Goal: Information Seeking & Learning: Learn about a topic

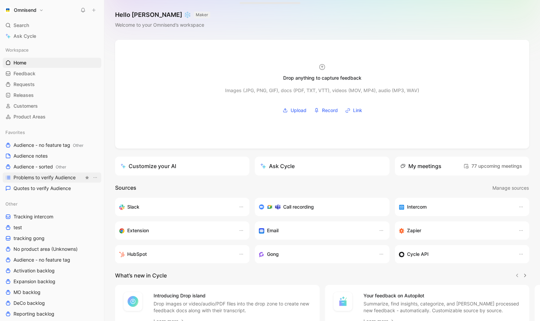
click at [60, 179] on span "Problems to verify Audience" at bounding box center [45, 177] width 62 height 7
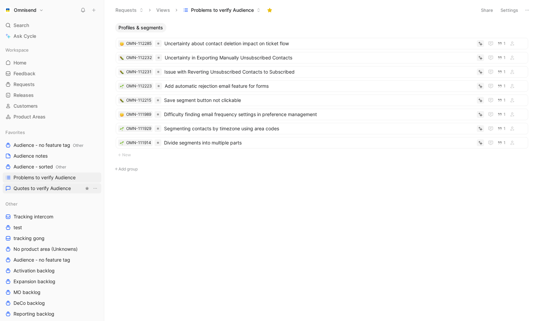
click at [71, 187] on span "Quotes to verify Audience" at bounding box center [42, 188] width 57 height 7
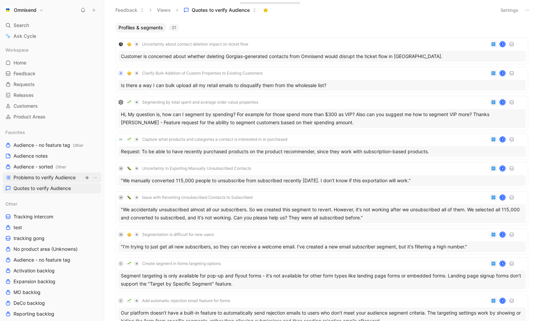
click at [73, 177] on span "Problems to verify Audience" at bounding box center [45, 177] width 62 height 7
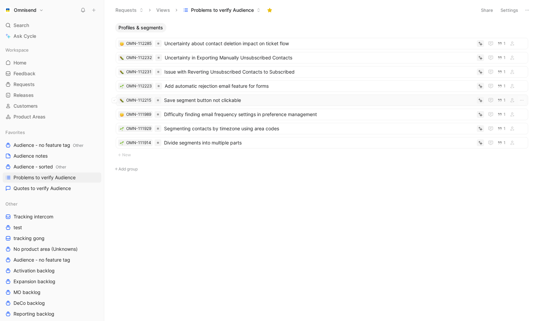
click at [240, 103] on span "Save segment button not clickable" at bounding box center [319, 100] width 310 height 8
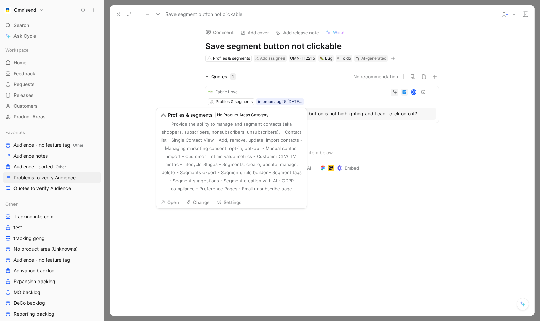
click at [420, 183] on div at bounding box center [322, 225] width 425 height 96
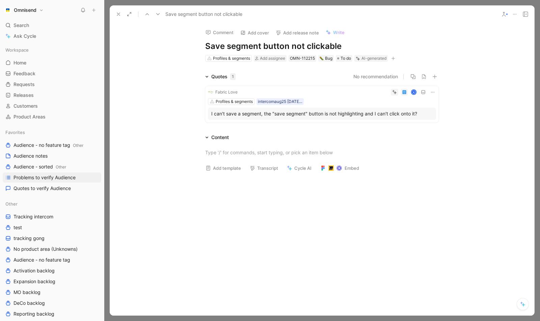
click at [121, 16] on icon at bounding box center [118, 13] width 5 height 5
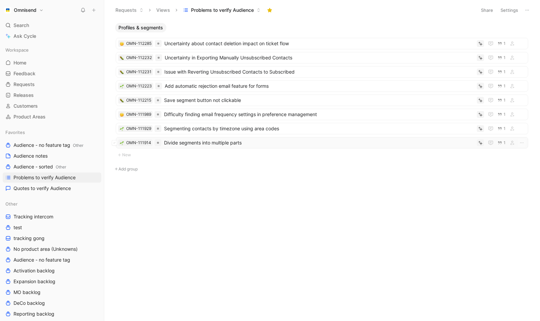
click at [205, 145] on span "Divide segments into multiple parts" at bounding box center [319, 143] width 310 height 8
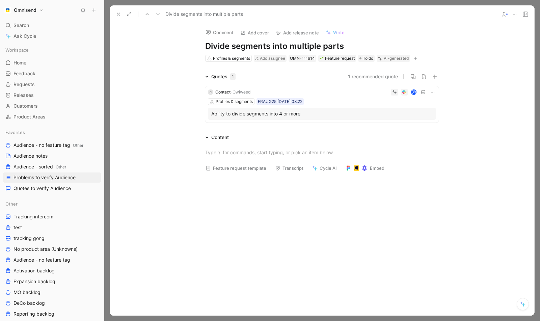
click at [326, 114] on div "Ability to divide segments into 4 or more" at bounding box center [321, 114] width 221 height 8
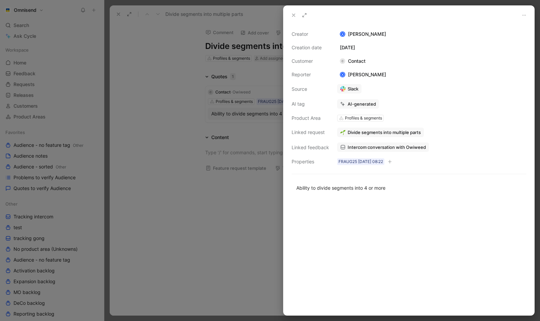
click at [395, 132] on span "Divide segments into multiple parts" at bounding box center [384, 132] width 73 height 6
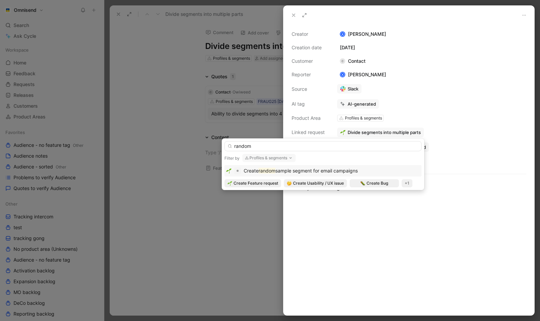
type input "random"
click at [340, 172] on span "sample segment for email campaigns" at bounding box center [316, 171] width 82 height 6
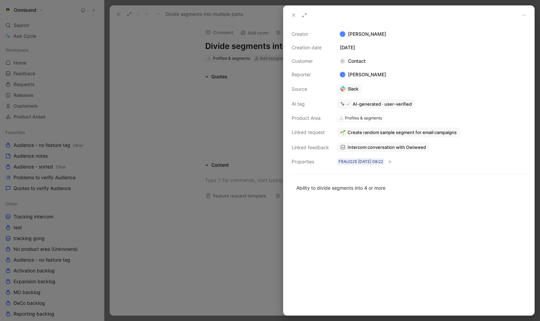
click at [224, 117] on div at bounding box center [270, 160] width 540 height 321
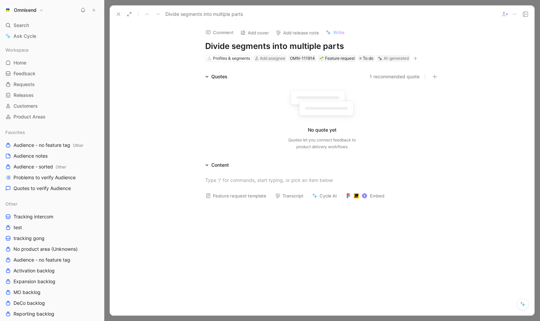
click at [513, 16] on icon at bounding box center [514, 13] width 5 height 5
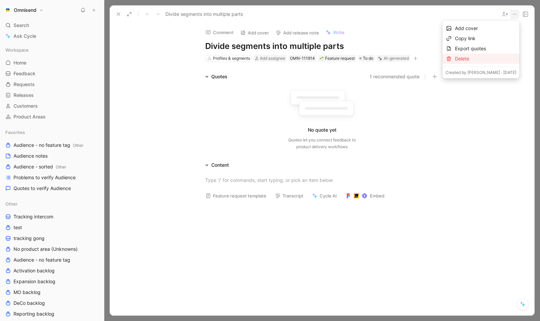
click at [482, 57] on div "Delete" at bounding box center [485, 59] width 61 height 8
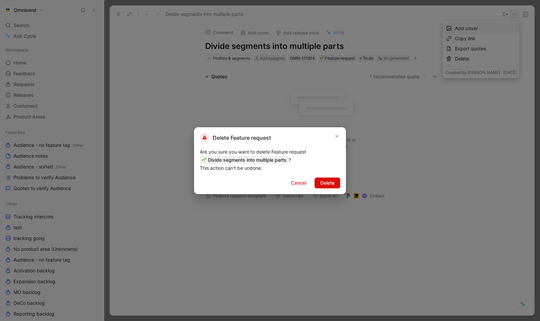
click at [329, 180] on span "Delete" at bounding box center [327, 183] width 14 height 8
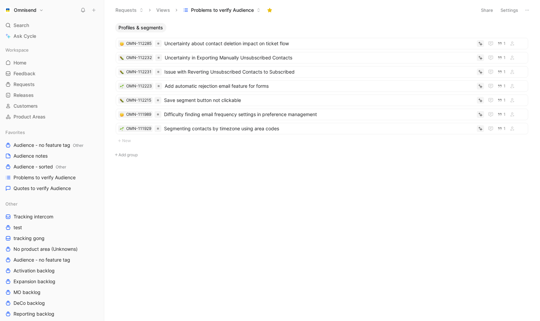
click at [296, 176] on div "Profiles & segments OMN-112285 Uncertainty about contact deletion impact on tic…" at bounding box center [321, 108] width 427 height 170
click at [229, 260] on div "Profiles & segments OMN-112285 Uncertainty about contact deletion impact on tic…" at bounding box center [322, 172] width 426 height 298
